Goal: Task Accomplishment & Management: Complete application form

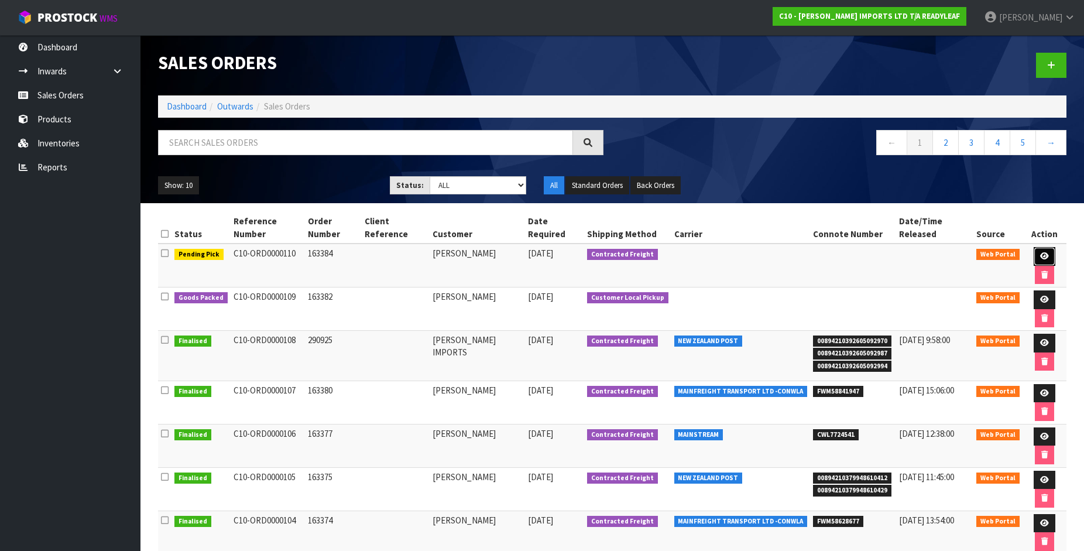
click at [1040, 252] on icon at bounding box center [1044, 256] width 9 height 8
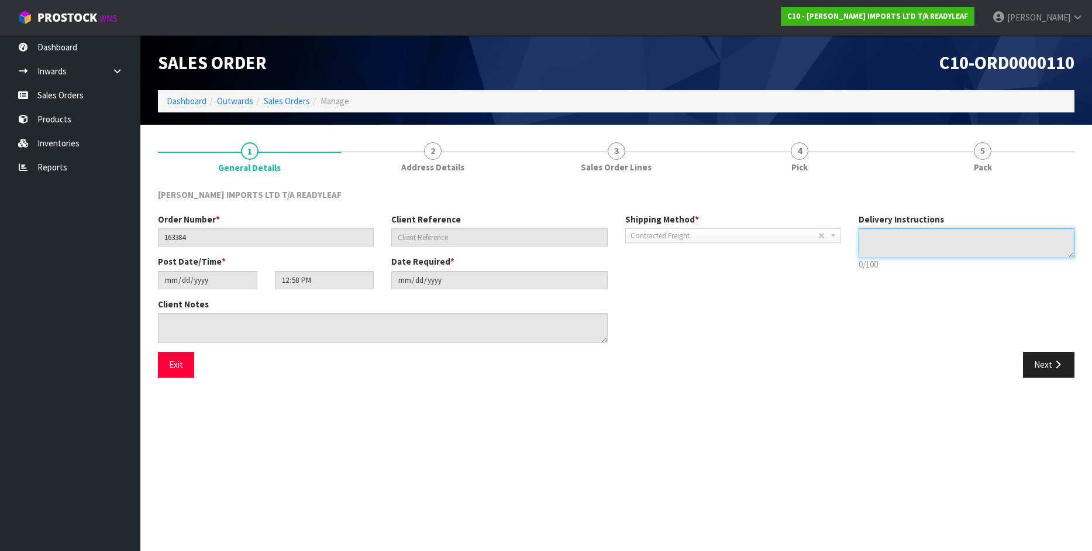
click at [885, 242] on textarea at bounding box center [967, 243] width 216 height 30
click at [1049, 366] on button "Next" at bounding box center [1048, 364] width 51 height 25
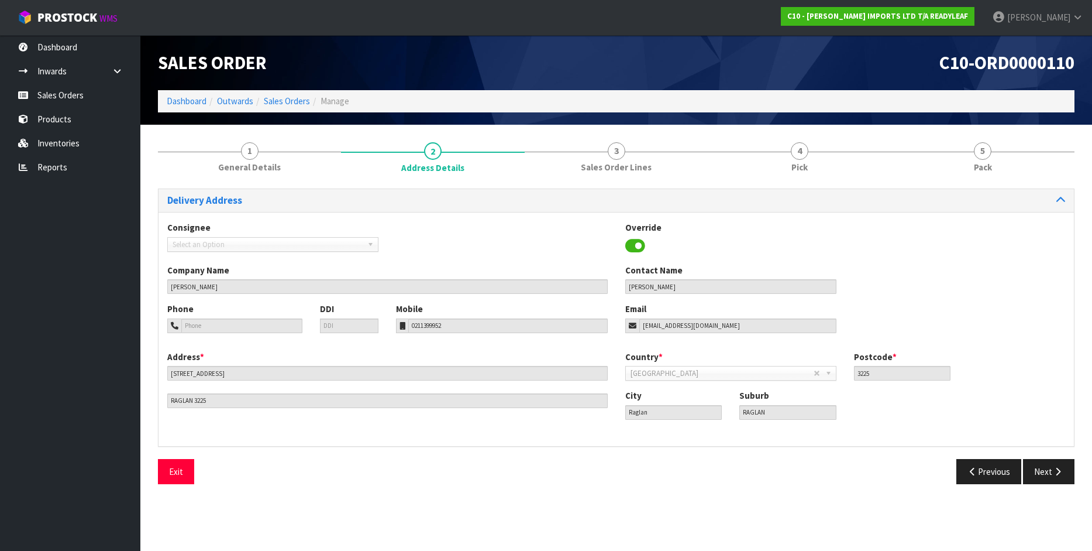
click at [1049, 366] on div "Country * [GEOGRAPHIC_DATA] [GEOGRAPHIC_DATA] [GEOGRAPHIC_DATA] [GEOGRAPHIC_DAT…" at bounding box center [846, 370] width 458 height 39
click at [1048, 470] on button "Next" at bounding box center [1048, 471] width 51 height 25
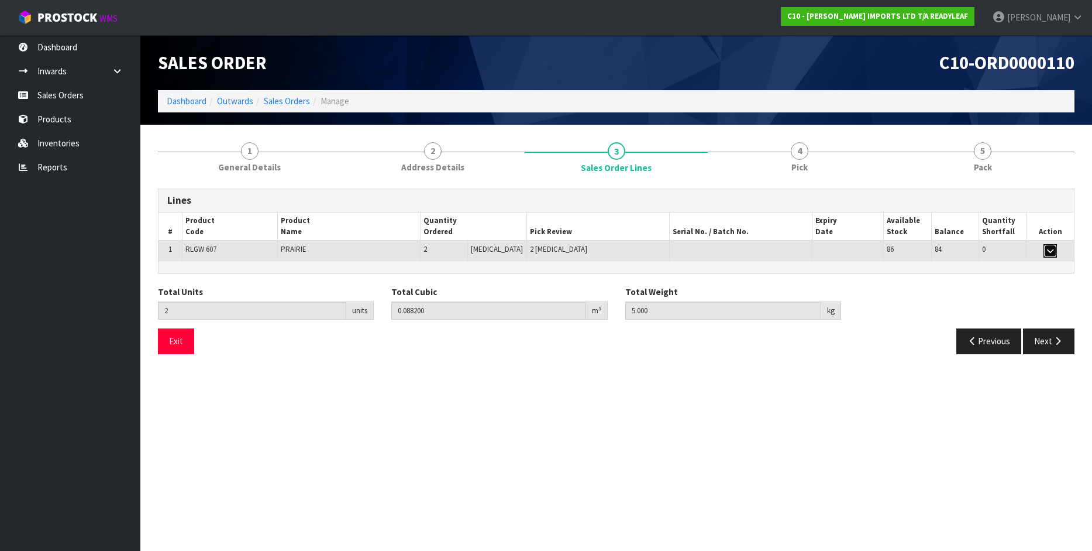
click at [1050, 252] on icon "button" at bounding box center [1050, 251] width 6 height 8
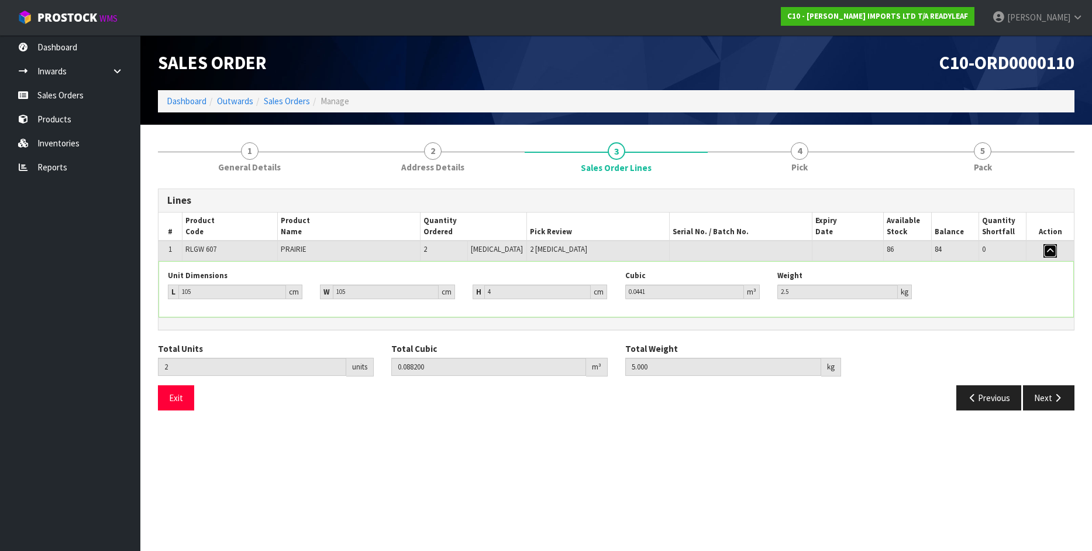
click at [1050, 252] on icon "button" at bounding box center [1050, 251] width 6 height 8
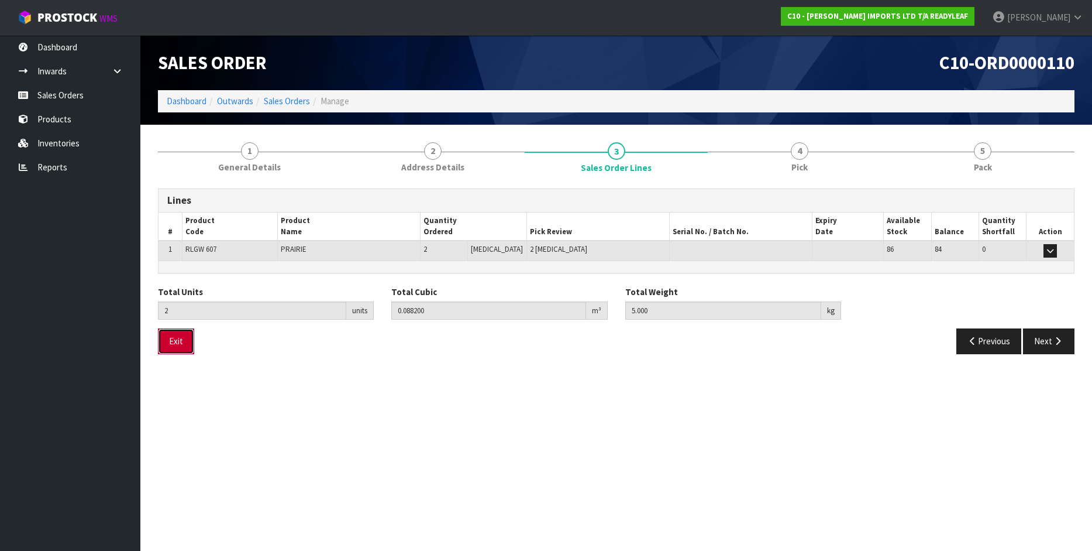
click at [181, 341] on button "Exit" at bounding box center [176, 340] width 36 height 25
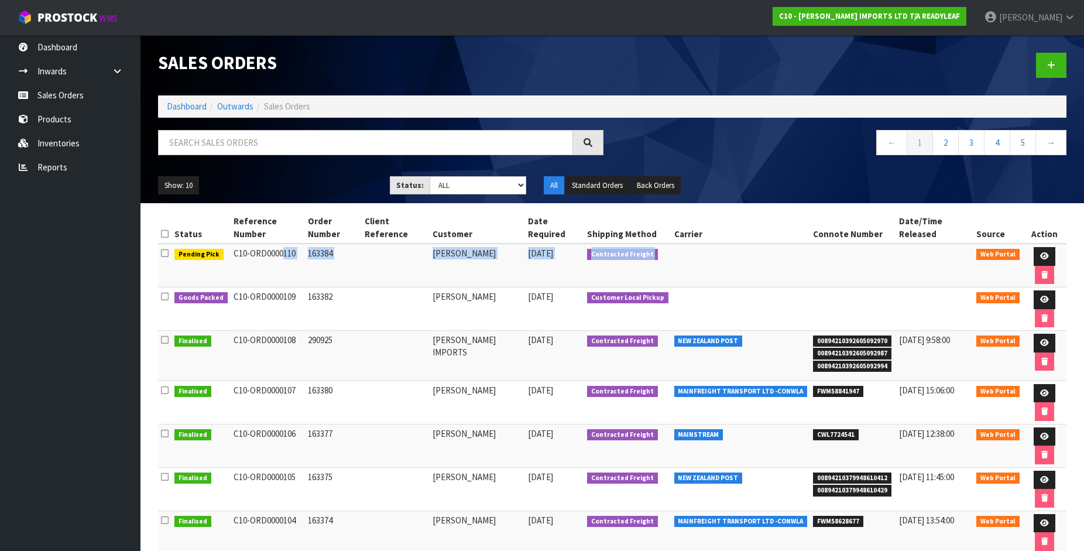
drag, startPoint x: 226, startPoint y: 240, endPoint x: 684, endPoint y: 241, distance: 457.6
click at [684, 243] on tr "Pending Pick C10-ORD0000110 163384 [PERSON_NAME] [DATE] Contracted Freight Web …" at bounding box center [612, 265] width 908 height 44
copy tr "C10-ORD0000110 163384 [PERSON_NAME] [DATE] Contracted Freight"
